Goal: Check status: Check status

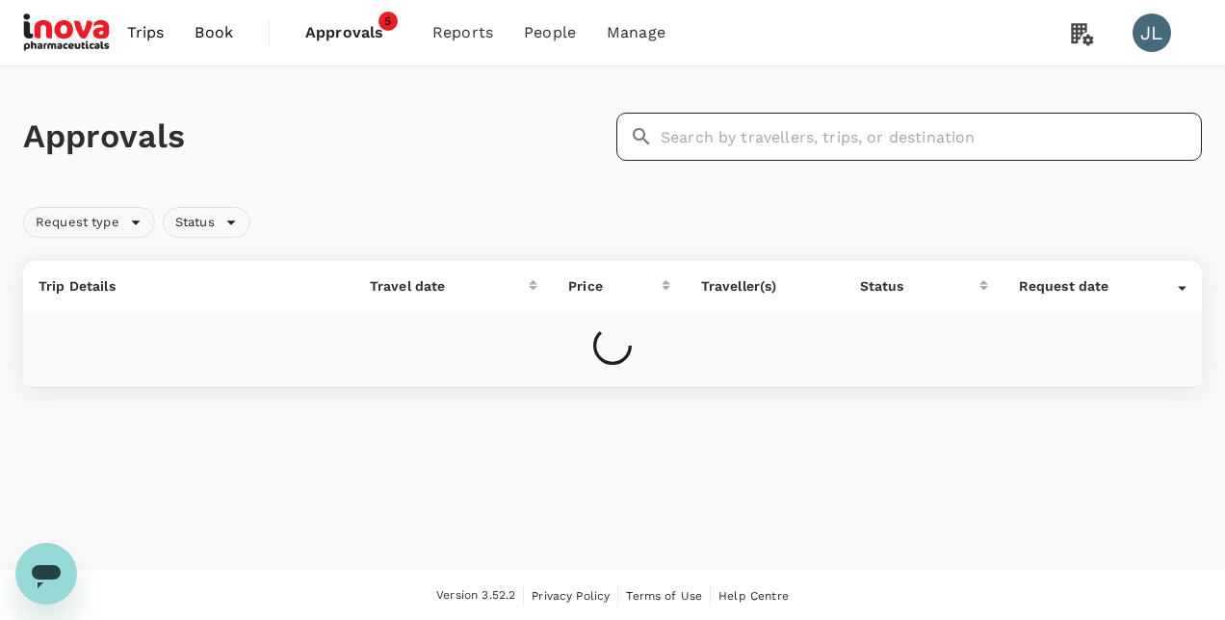
click at [665, 145] on input "text" at bounding box center [931, 137] width 541 height 48
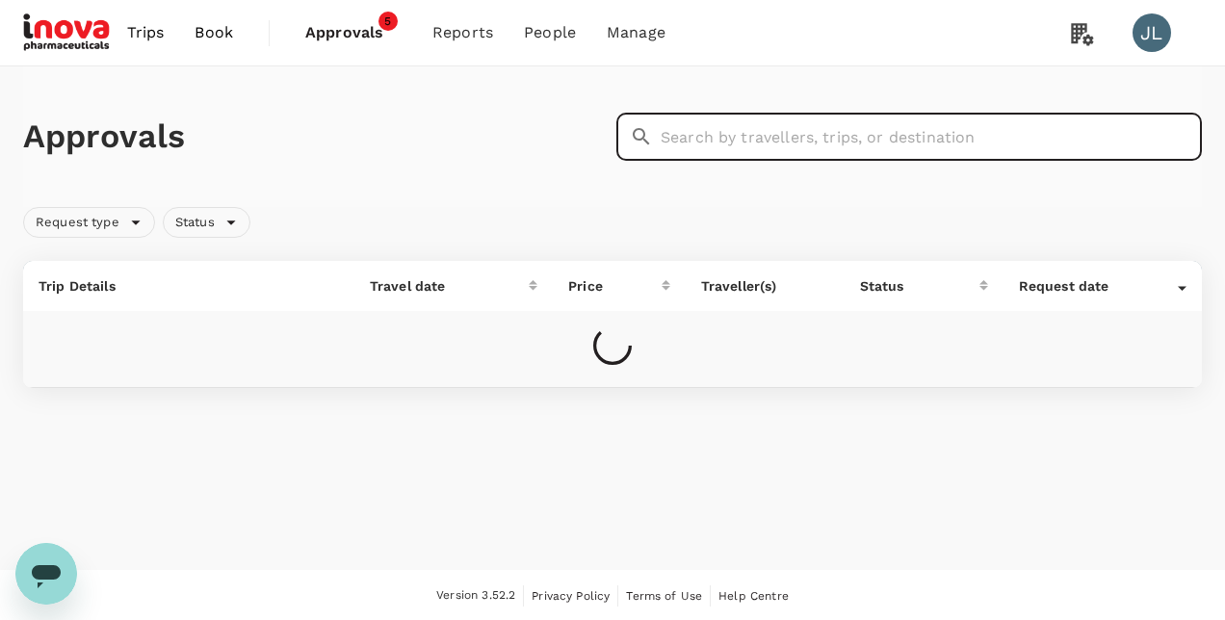
paste input "A20250710144898"
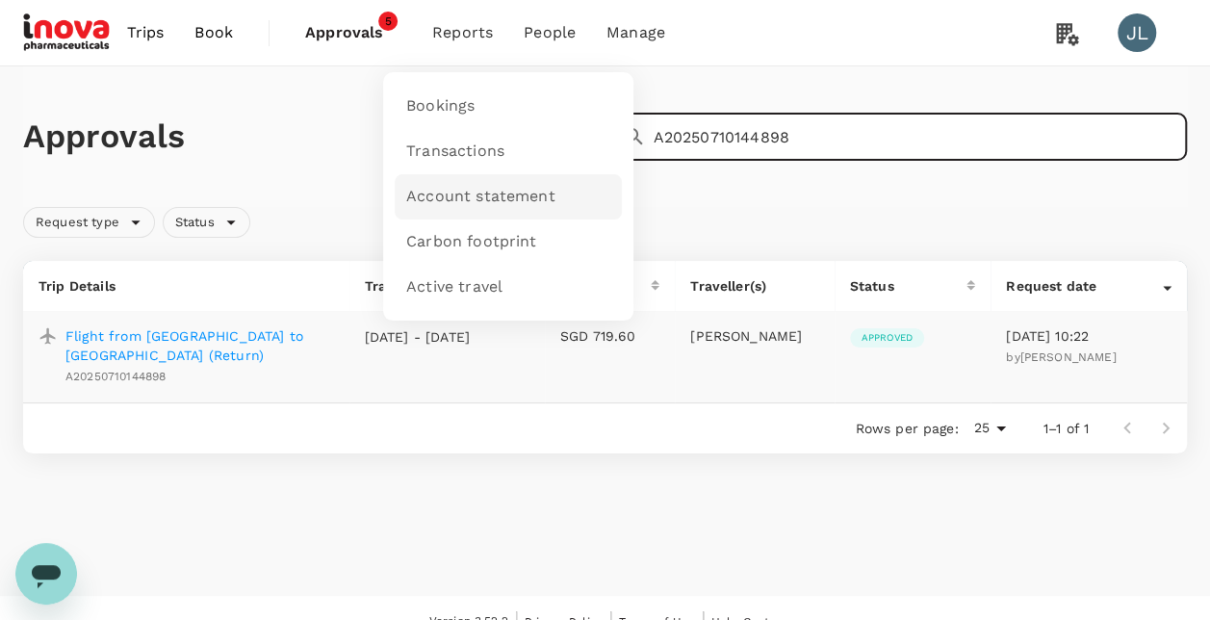
type input "A20250710144898"
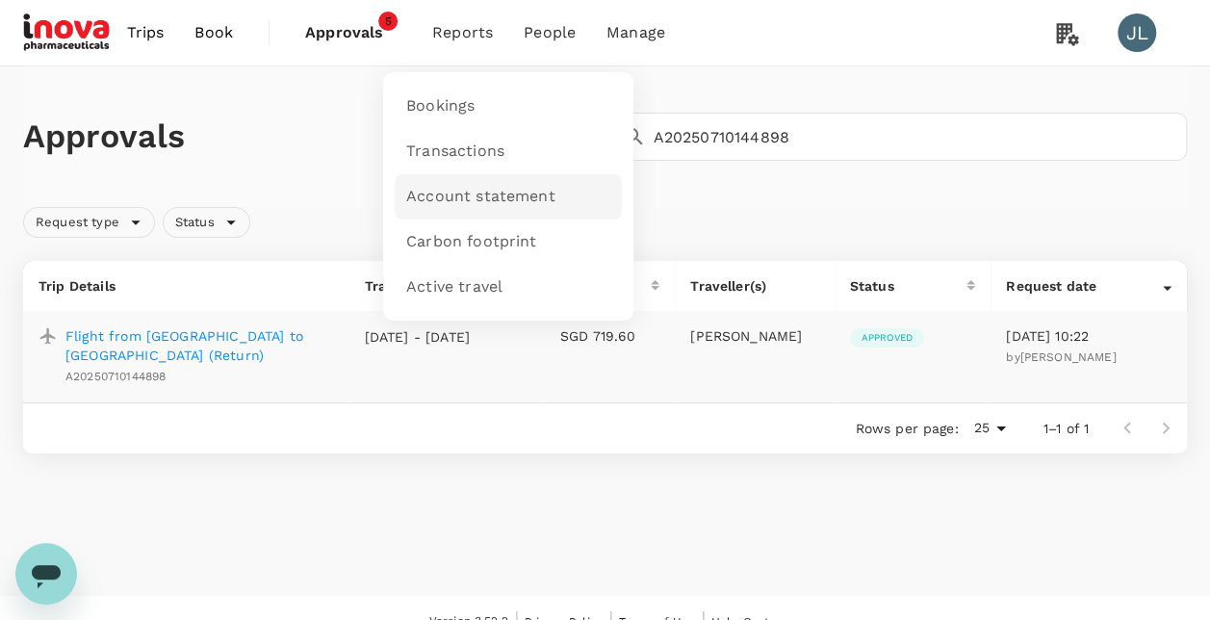
click at [491, 192] on span "Account statement" at bounding box center [480, 197] width 149 height 22
